Goal: Information Seeking & Learning: Learn about a topic

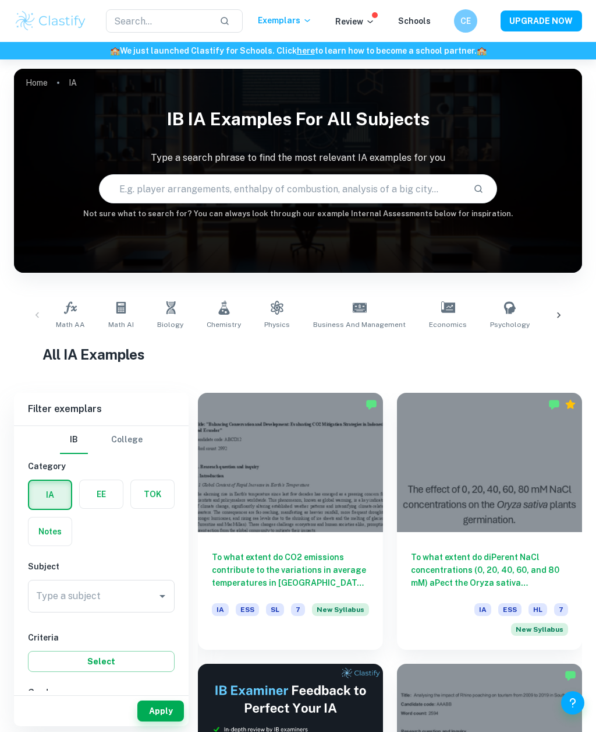
click at [107, 595] on input "Type a subject" at bounding box center [92, 596] width 119 height 22
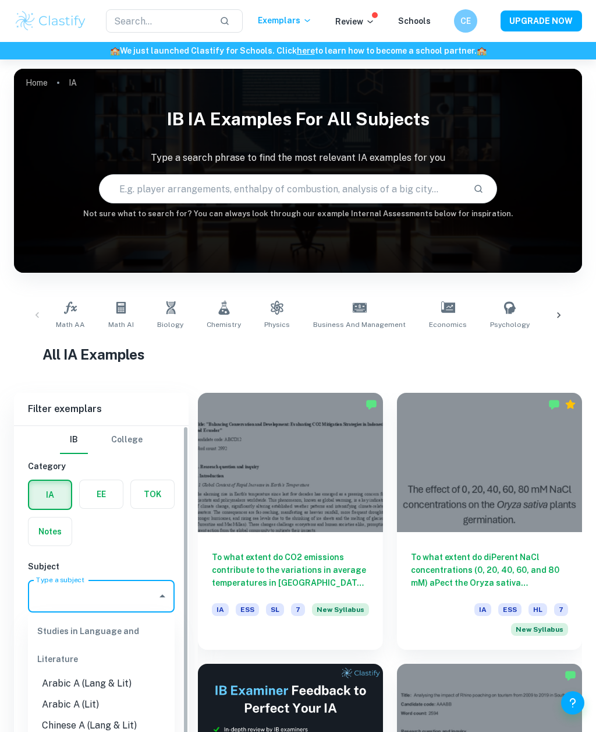
scroll to position [112, 0]
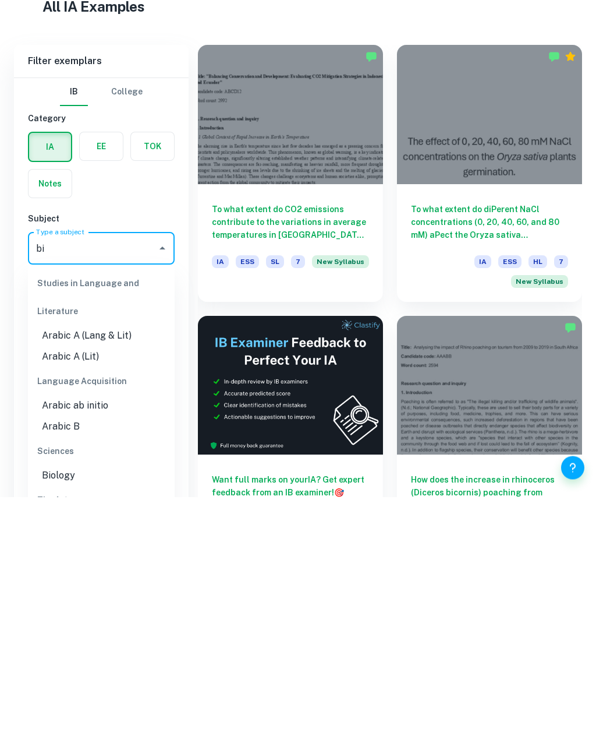
type input "bio"
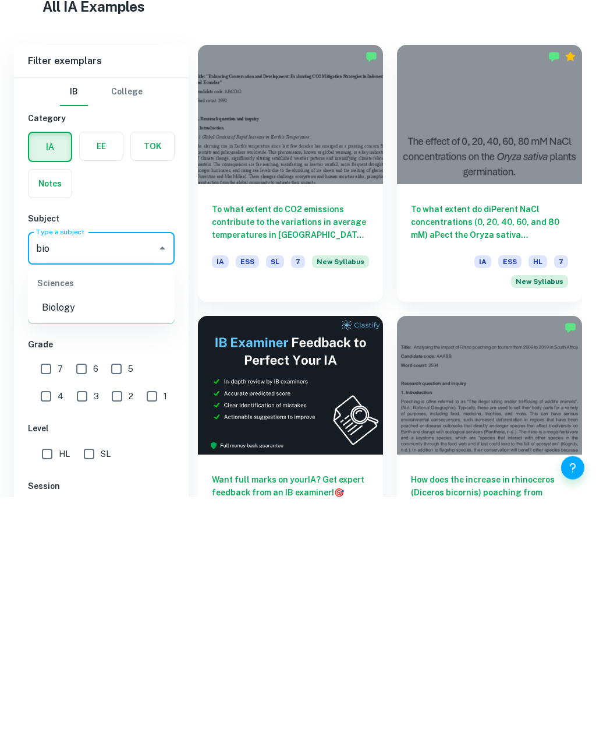
click at [111, 532] on li "Biology" at bounding box center [101, 542] width 147 height 21
click at [162, 466] on div "IB College Category IA EE TOK Notes Subject Type a subject bio Type a subject C…" at bounding box center [101, 649] width 175 height 673
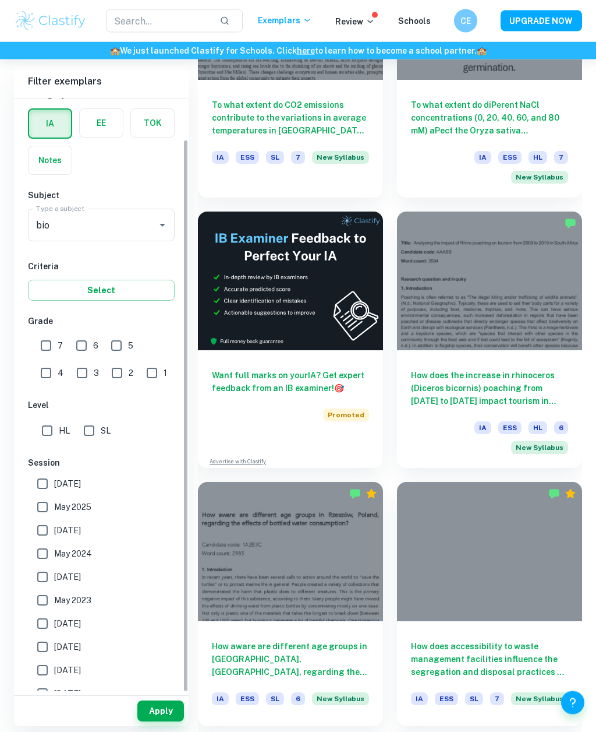
scroll to position [43, 0]
click at [168, 721] on button "Apply" at bounding box center [160, 710] width 47 height 21
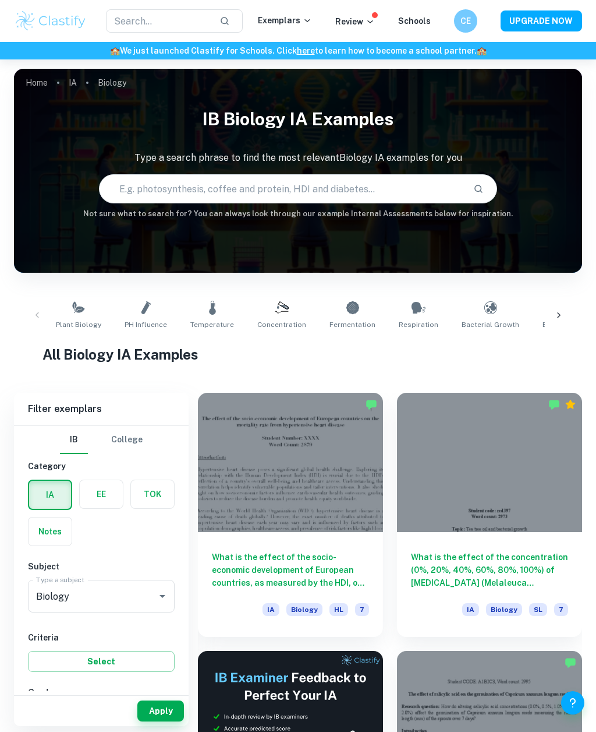
click at [84, 312] on link "Plant Biology" at bounding box center [78, 315] width 55 height 38
type input "Plant Biology"
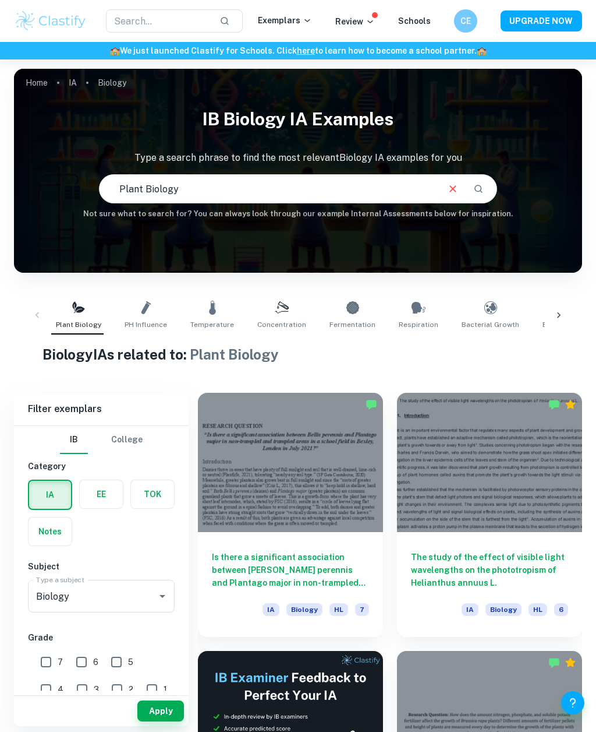
click at [370, 176] on input "Plant Biology" at bounding box center [268, 188] width 337 height 33
click at [401, 191] on input "Plant Biology" at bounding box center [268, 188] width 337 height 33
click at [455, 194] on icon "Clear" at bounding box center [453, 188] width 13 height 13
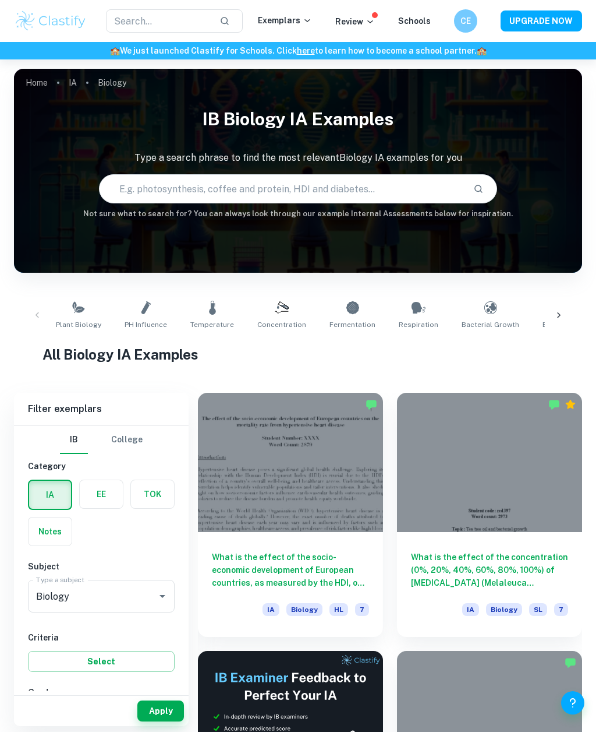
click at [406, 182] on input "text" at bounding box center [282, 188] width 364 height 33
click at [79, 313] on icon at bounding box center [79, 308] width 14 height 14
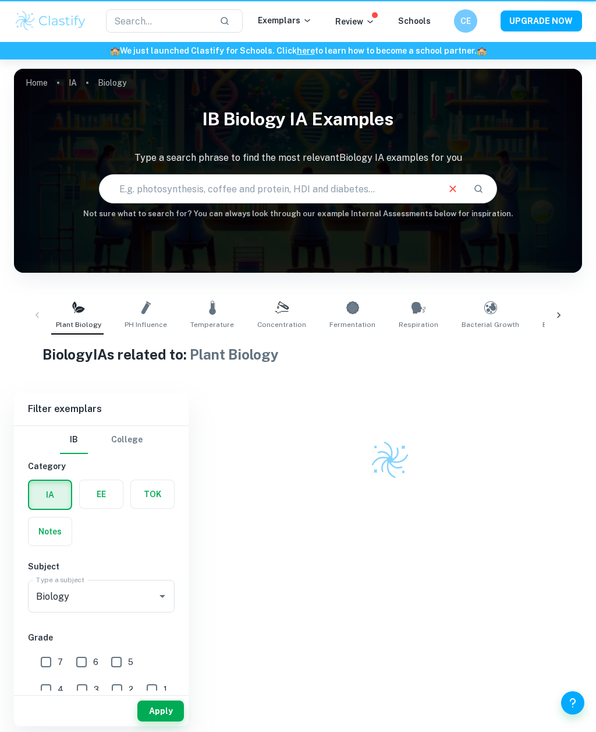
type input "Plant Biology"
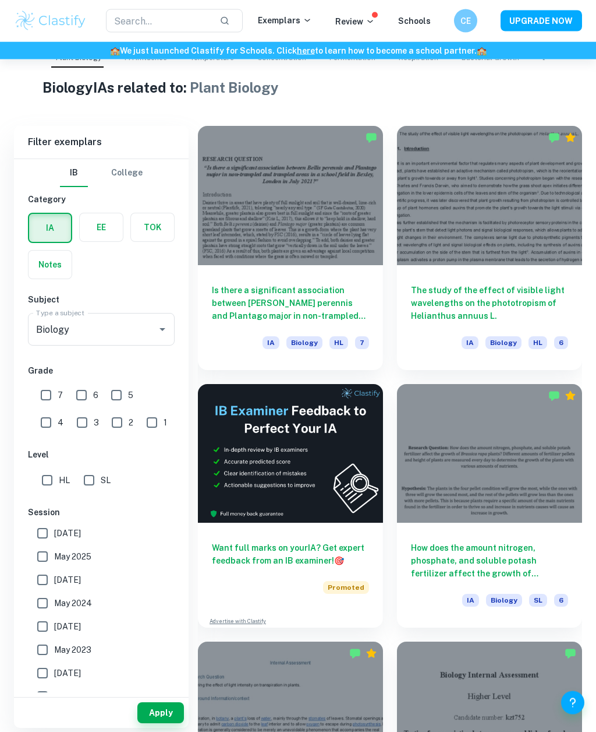
scroll to position [269, 0]
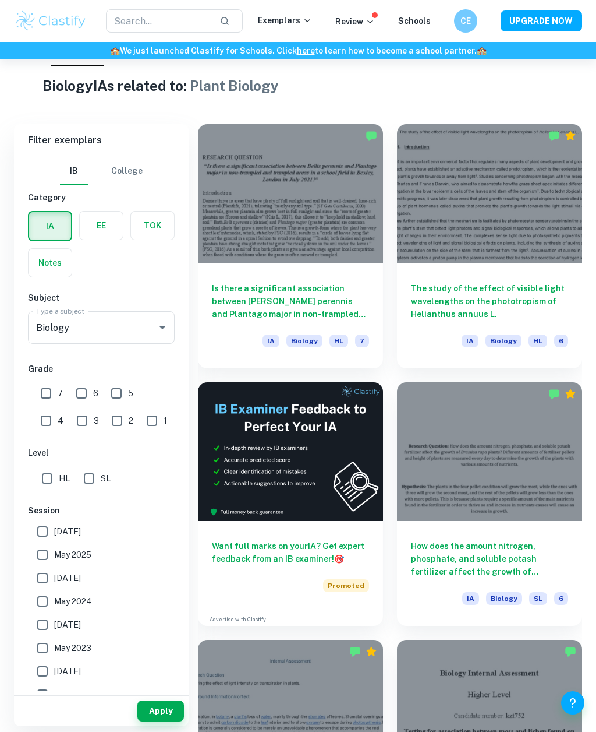
click at [537, 294] on h6 "The study of the effect of visible light wavelengths on the phototropism of Hel…" at bounding box center [489, 301] width 157 height 38
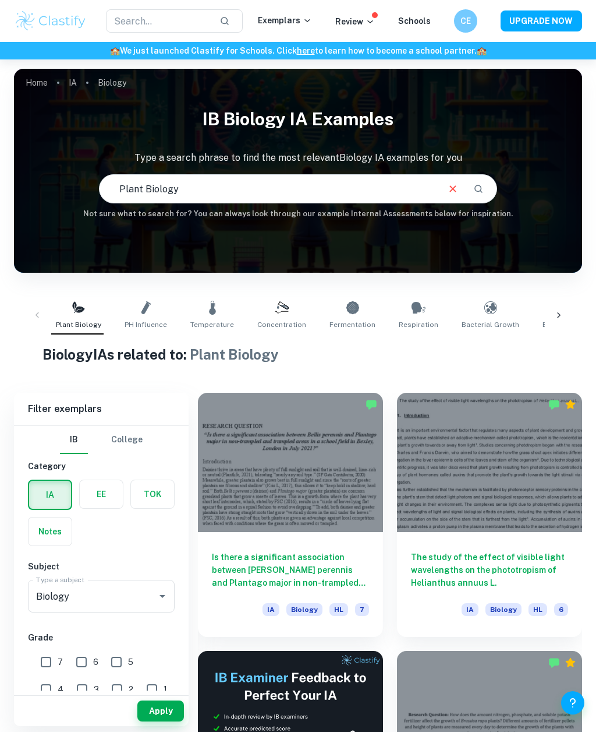
click at [453, 185] on icon "Clear" at bounding box center [453, 188] width 13 height 13
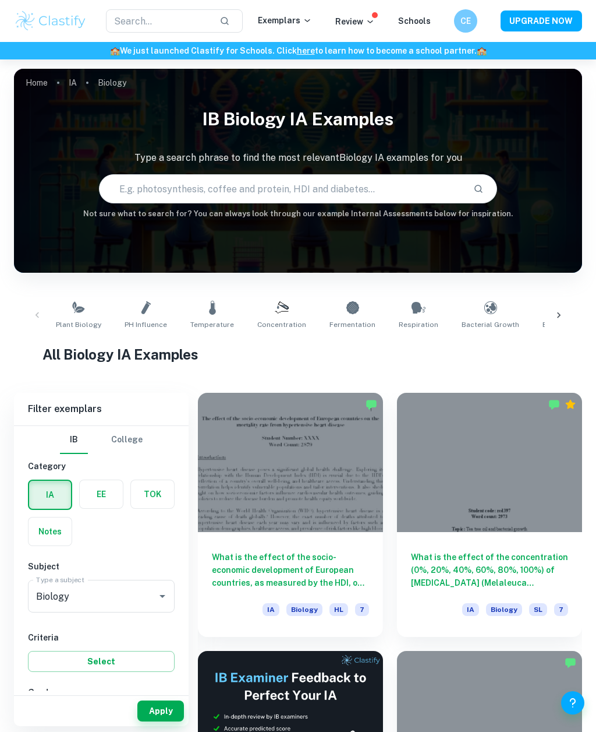
click at [413, 187] on input "text" at bounding box center [282, 188] width 364 height 33
paste input "To what extent can different plant species reduce copper sulfate concentration …"
type input "To what extent can different plant species reduce copper sulfate concentration …"
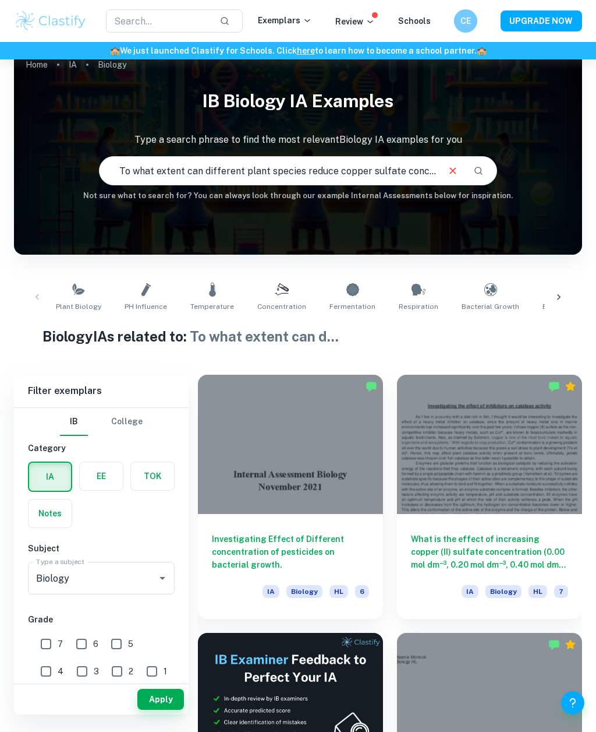
scroll to position [30, 0]
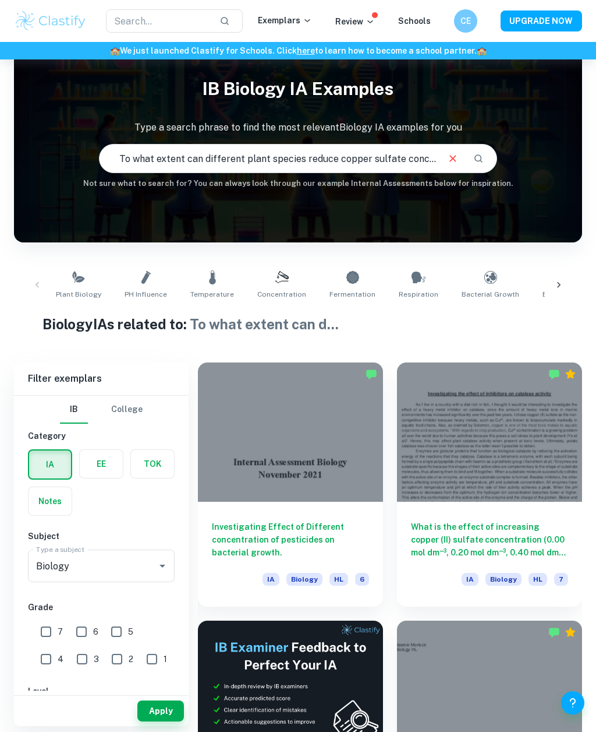
click at [348, 435] on div at bounding box center [290, 431] width 185 height 139
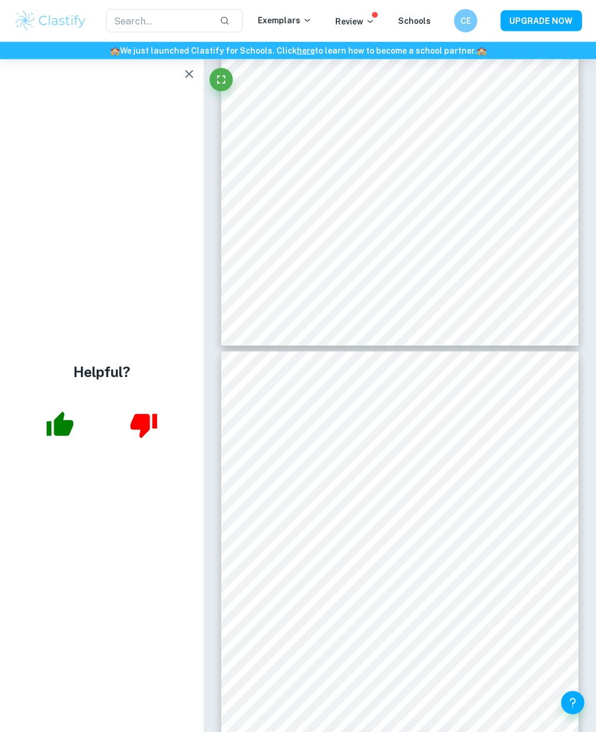
scroll to position [2652, 0]
type input "6"
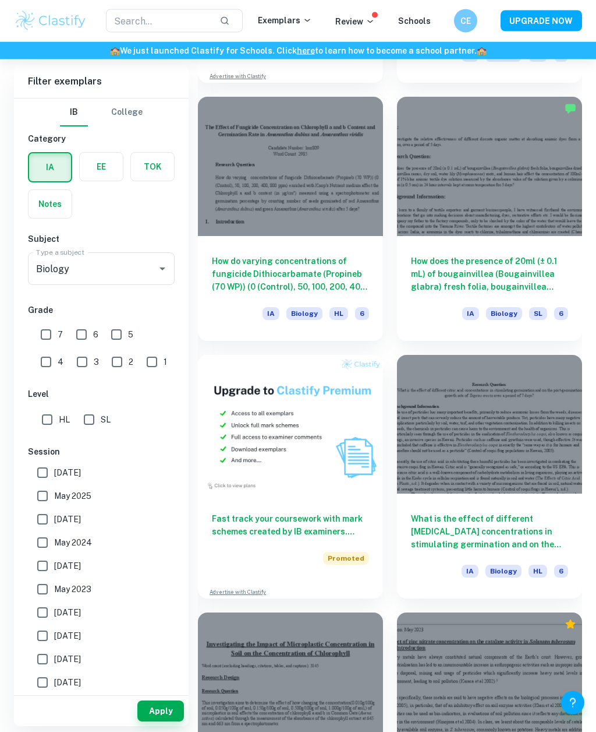
scroll to position [811, 0]
click at [528, 396] on div at bounding box center [489, 424] width 185 height 139
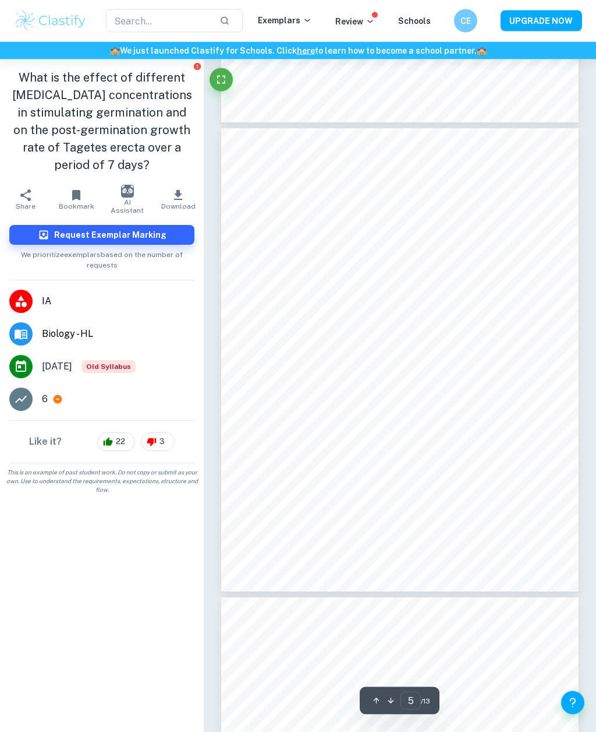
scroll to position [1960, 0]
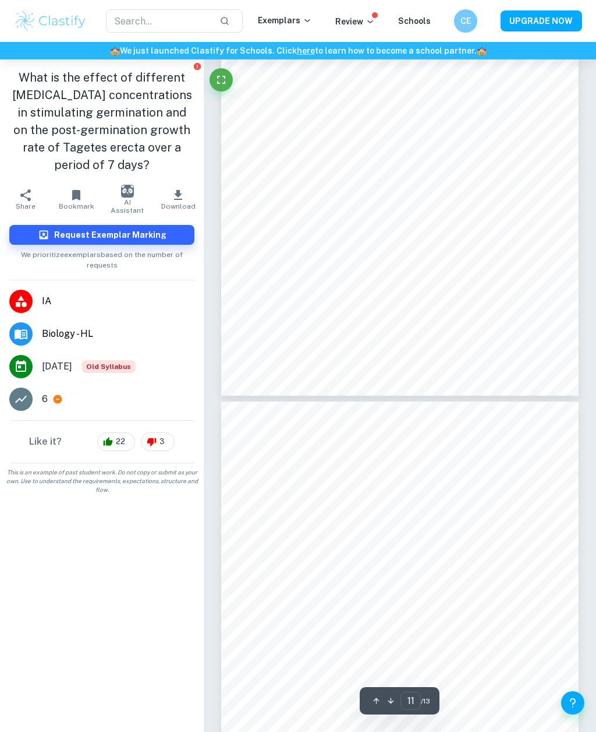
type input "12"
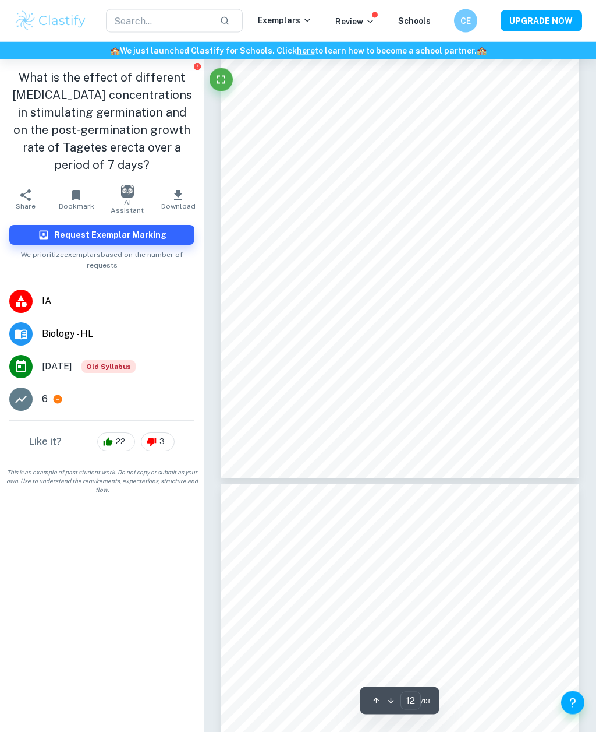
scroll to position [5449, 0]
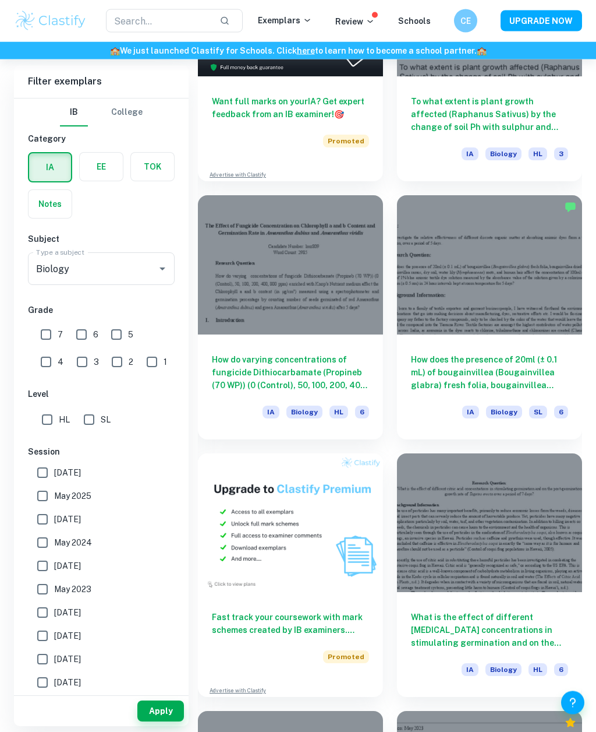
scroll to position [790, 0]
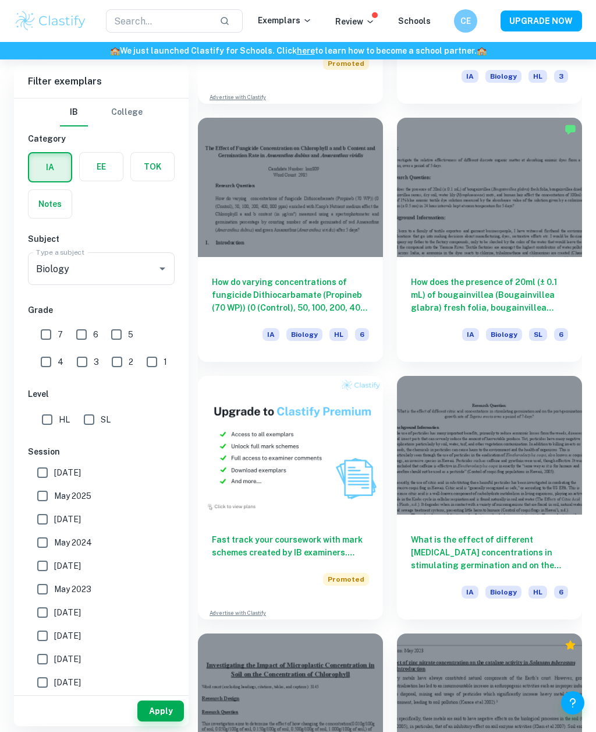
click at [524, 448] on div at bounding box center [489, 445] width 185 height 139
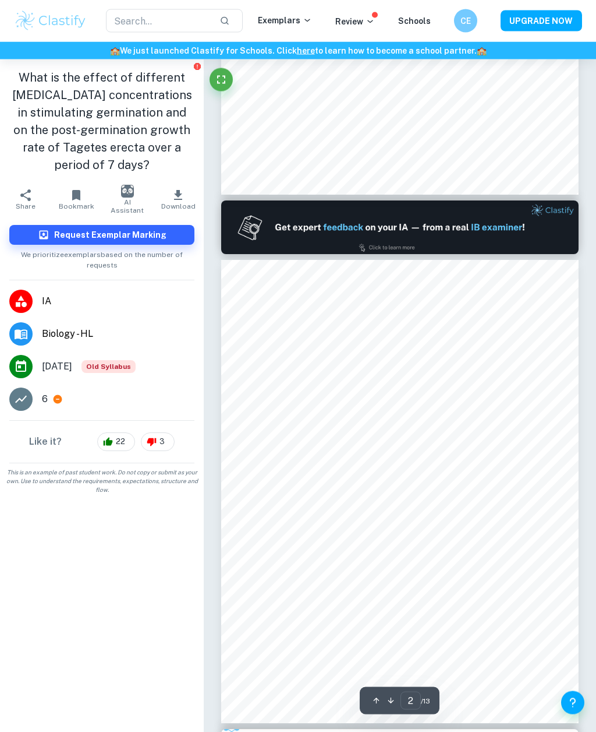
scroll to position [340, 0]
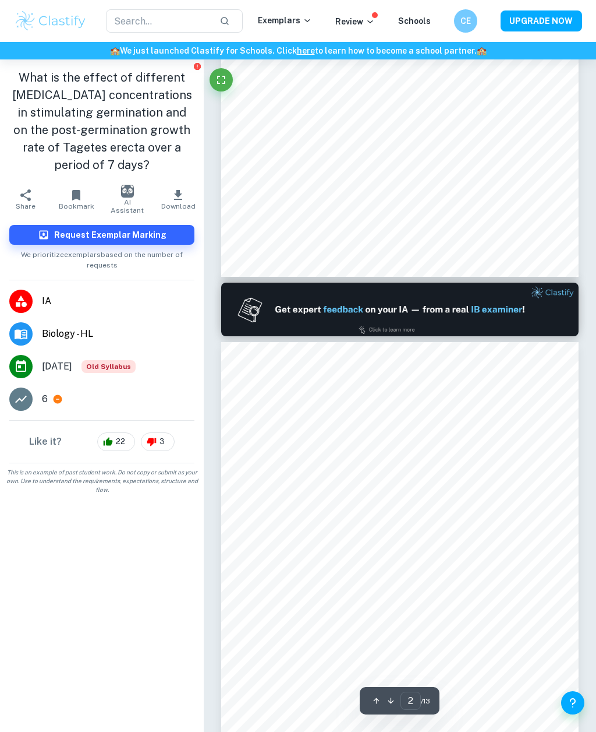
type input "1"
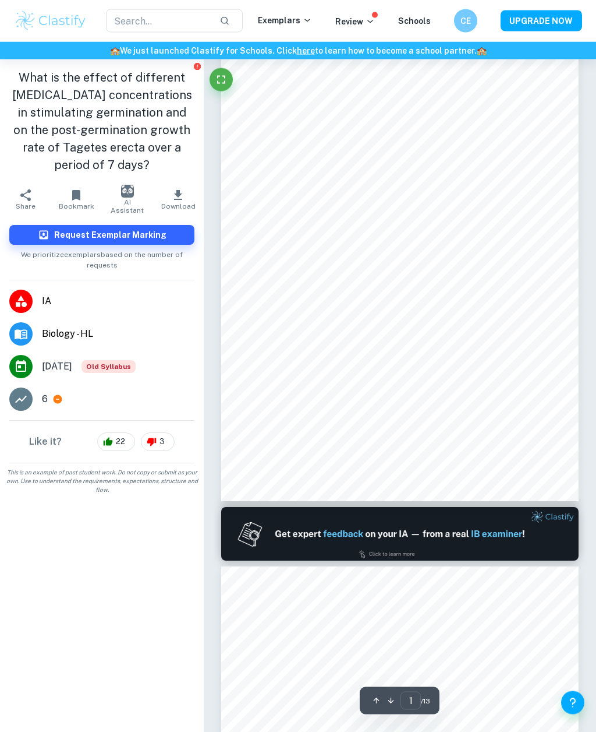
scroll to position [2, 0]
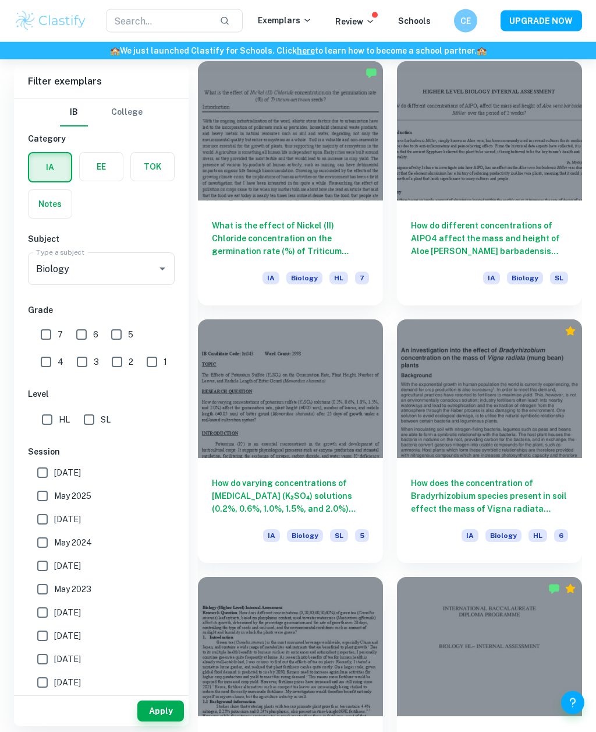
scroll to position [1878, 0]
click at [358, 483] on h6 "How do varying concentrations of potassium sulfate (K₂SO₄) solutions (0.2%, 0.6…" at bounding box center [290, 495] width 157 height 38
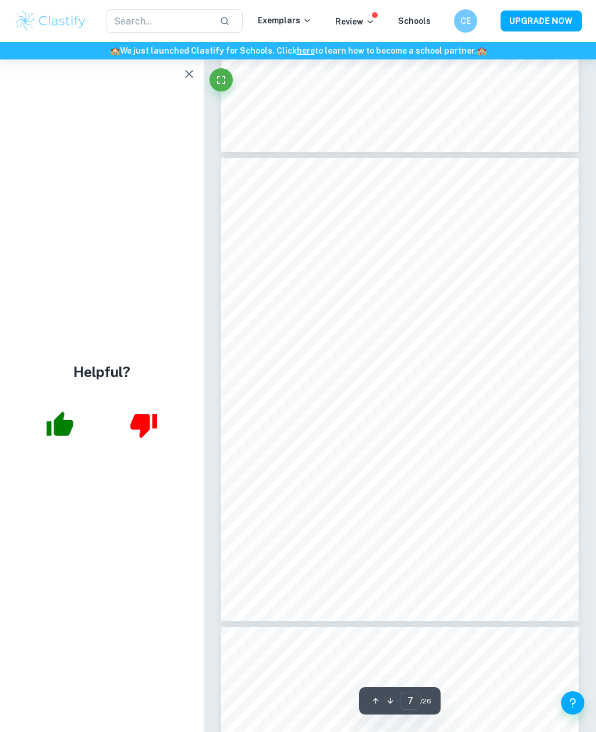
scroll to position [2844, 0]
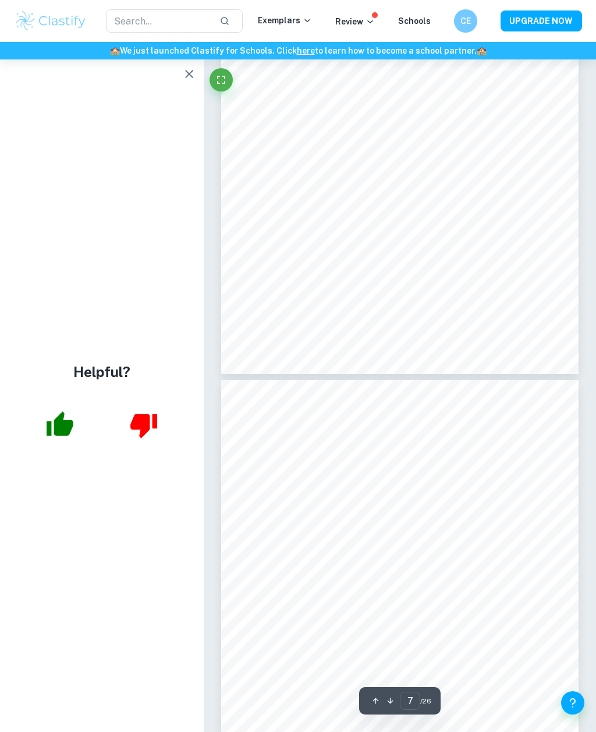
type input "6"
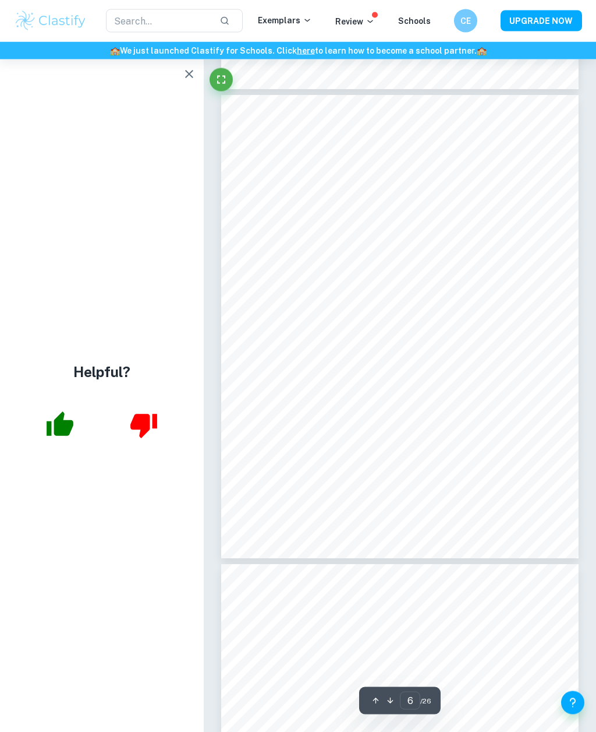
scroll to position [2431, 0]
